Goal: Find contact information: Find contact information

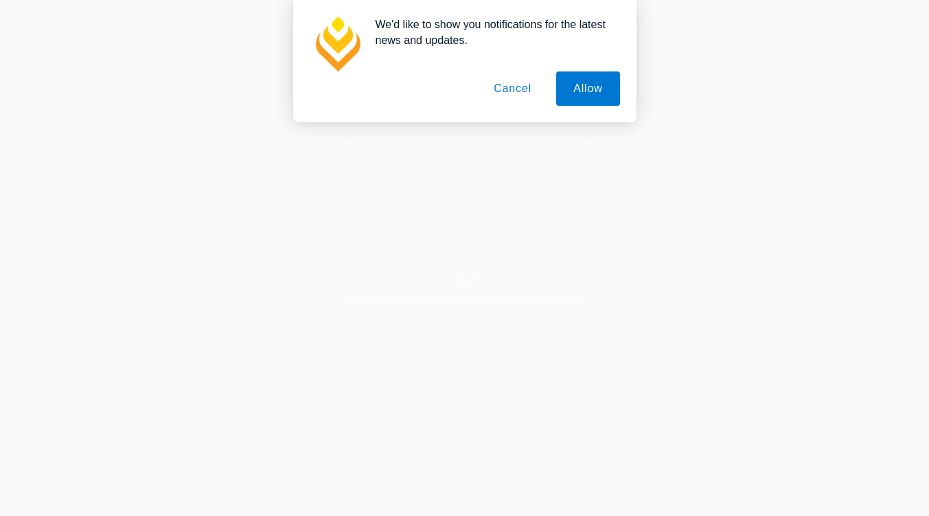
scroll to position [61, 0]
click at [529, 93] on button "Cancel" at bounding box center [513, 88] width 72 height 34
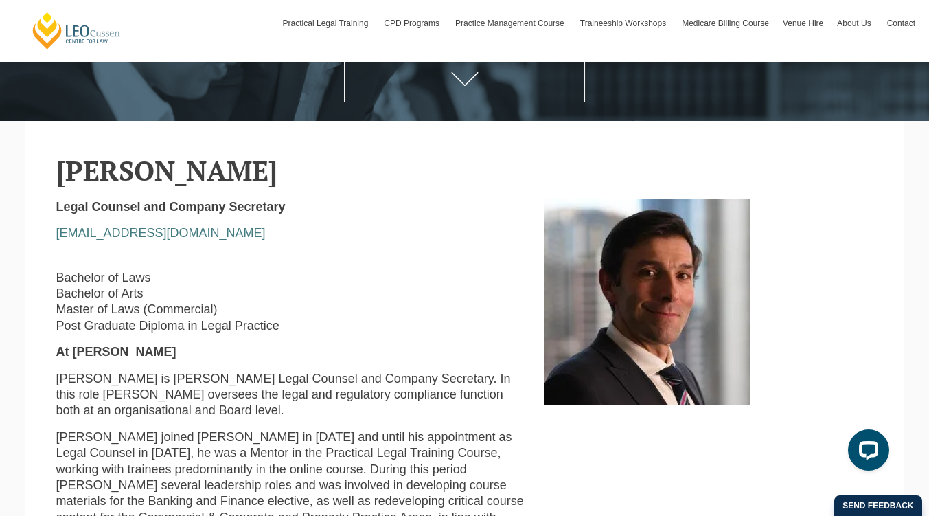
scroll to position [255, 0]
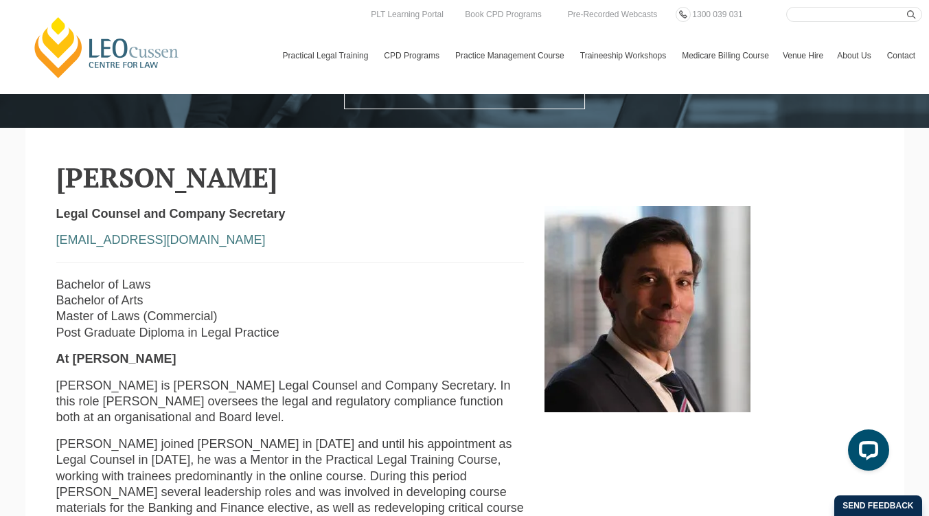
drag, startPoint x: 159, startPoint y: 181, endPoint x: 264, endPoint y: 183, distance: 105.8
click at [264, 183] on h2 "George Bartzis" at bounding box center [464, 177] width 817 height 30
copy h2 "Bartzis"
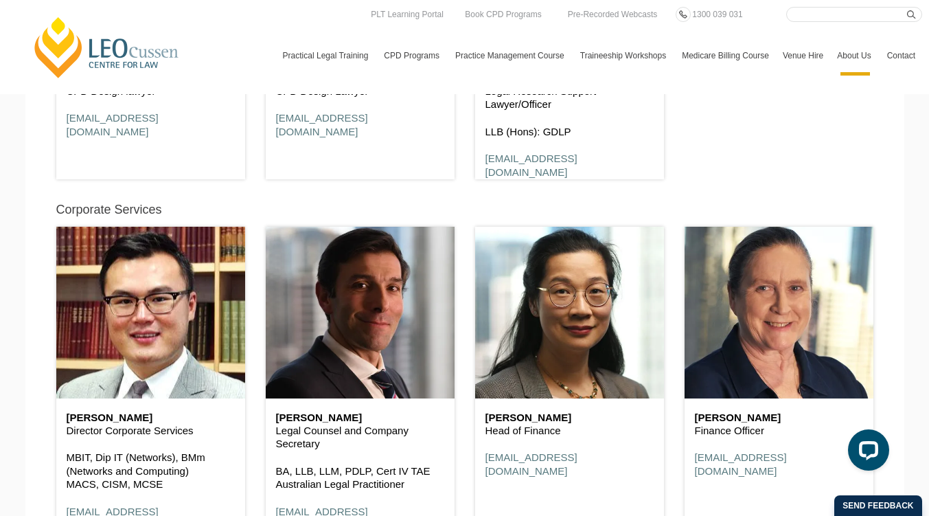
scroll to position [7163, 0]
